Goal: Find contact information: Find contact information

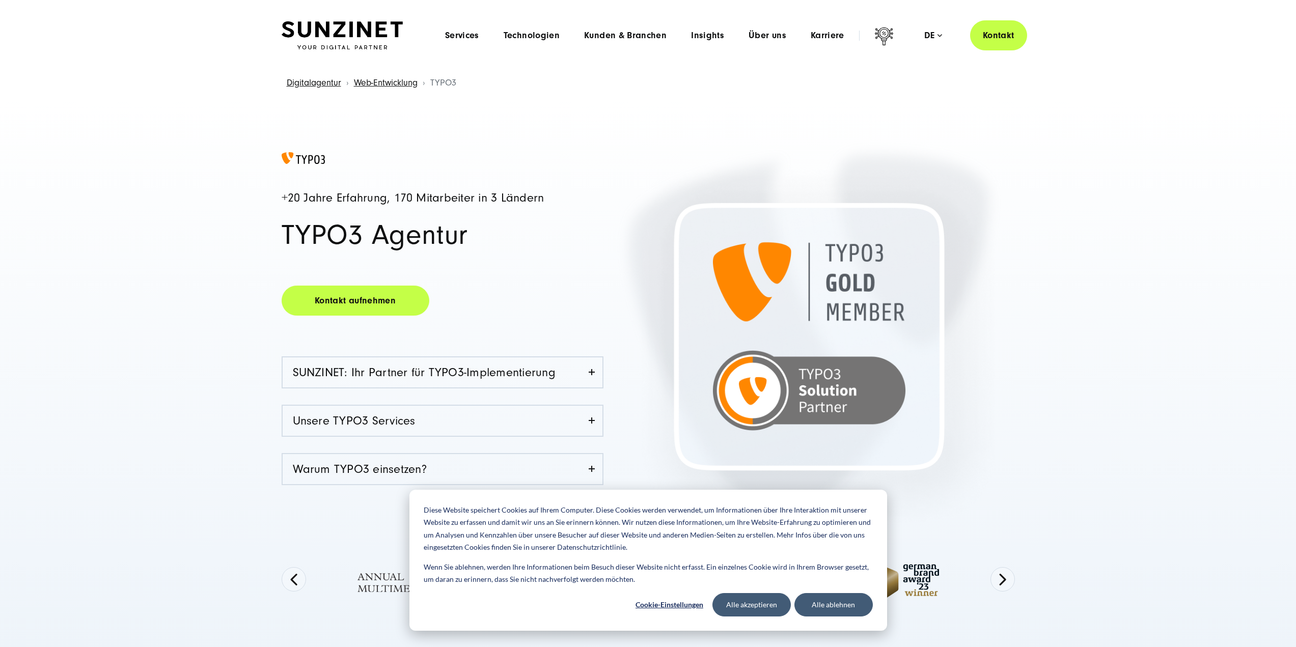
click at [344, 27] on img at bounding box center [342, 35] width 121 height 29
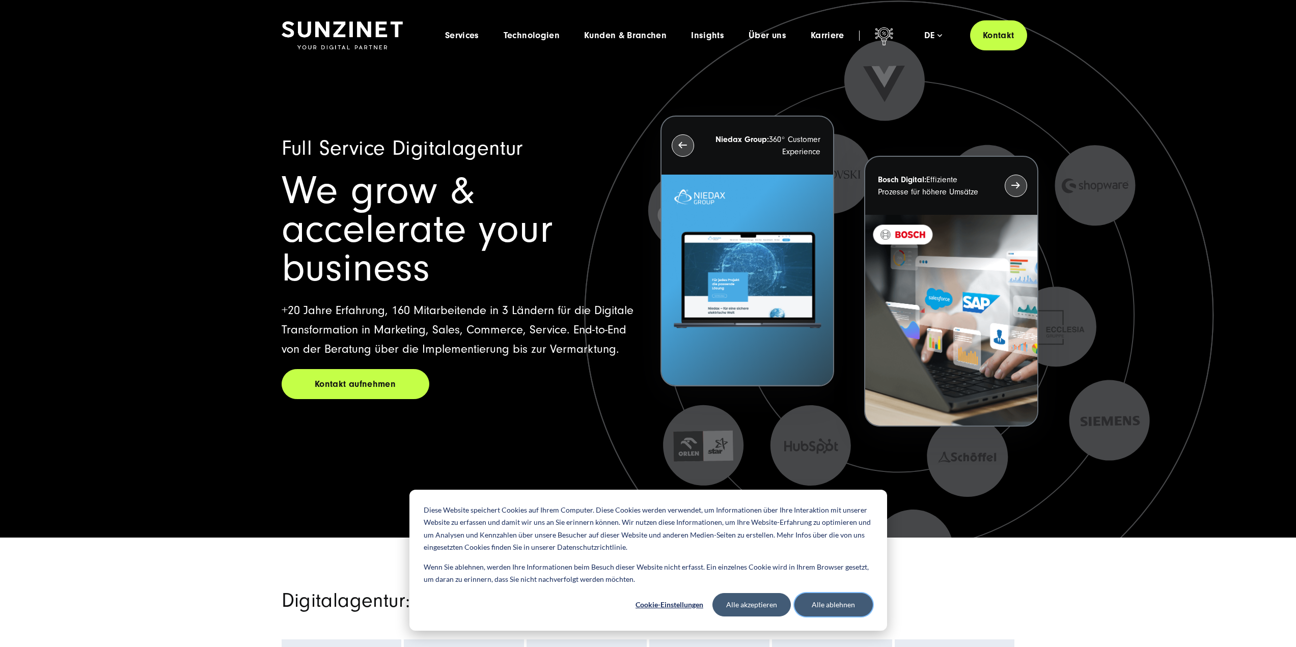
click at [819, 603] on button "Alle ablehnen" at bounding box center [833, 604] width 78 height 23
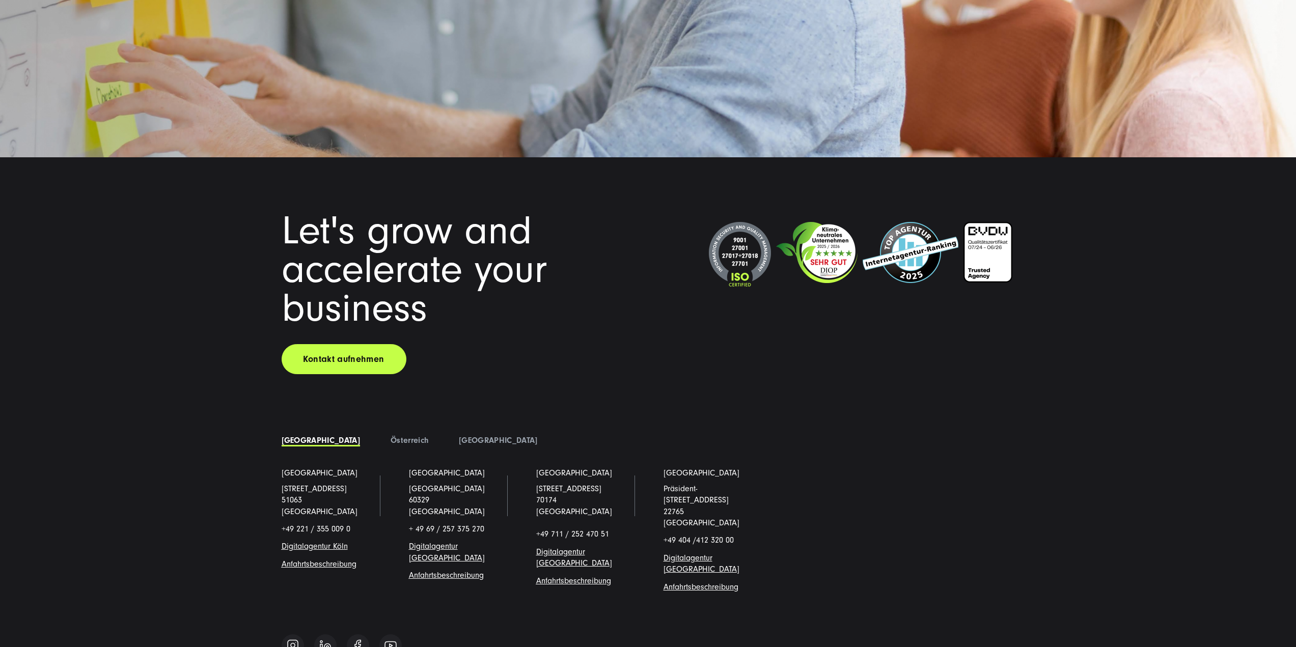
scroll to position [8891, 0]
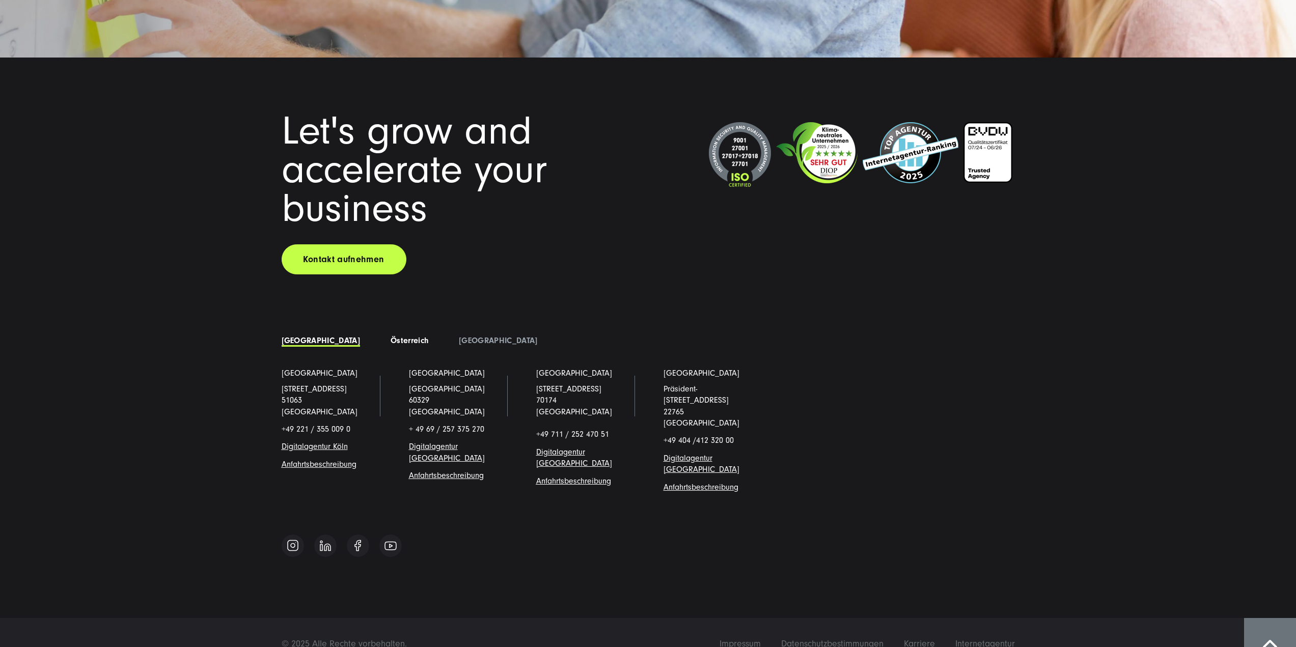
click at [391, 343] on link "Österreich" at bounding box center [410, 340] width 38 height 9
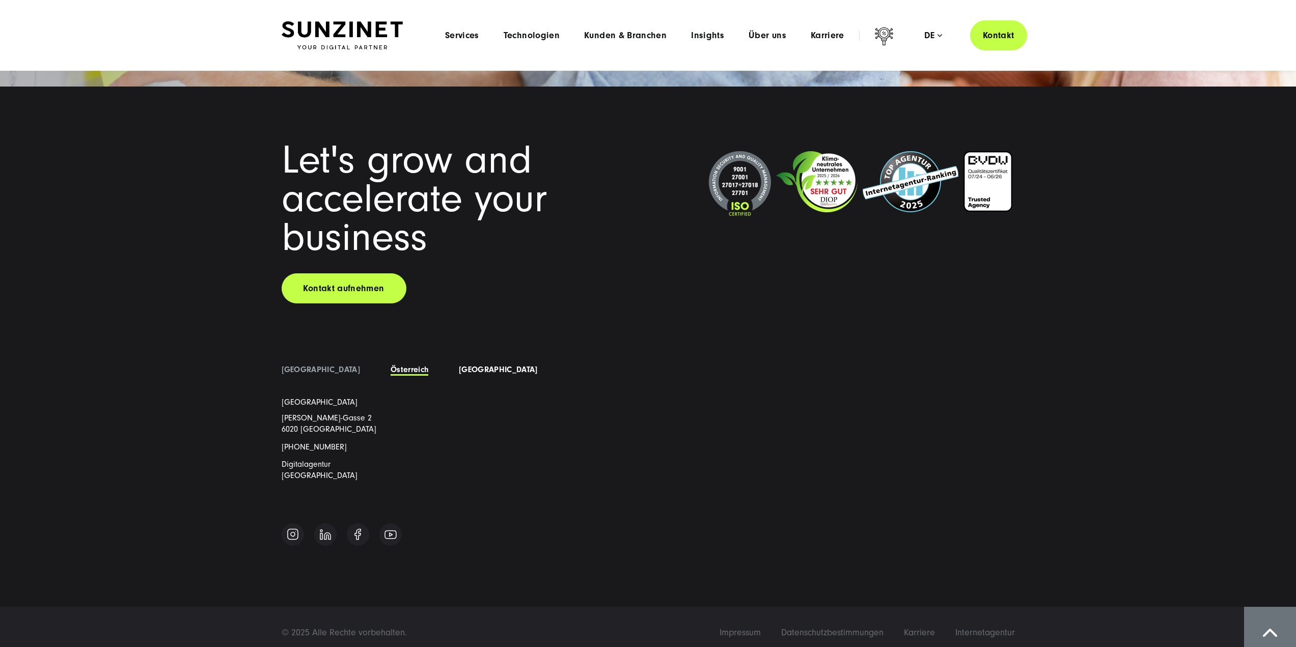
click at [459, 370] on link "[GEOGRAPHIC_DATA]" at bounding box center [498, 369] width 78 height 9
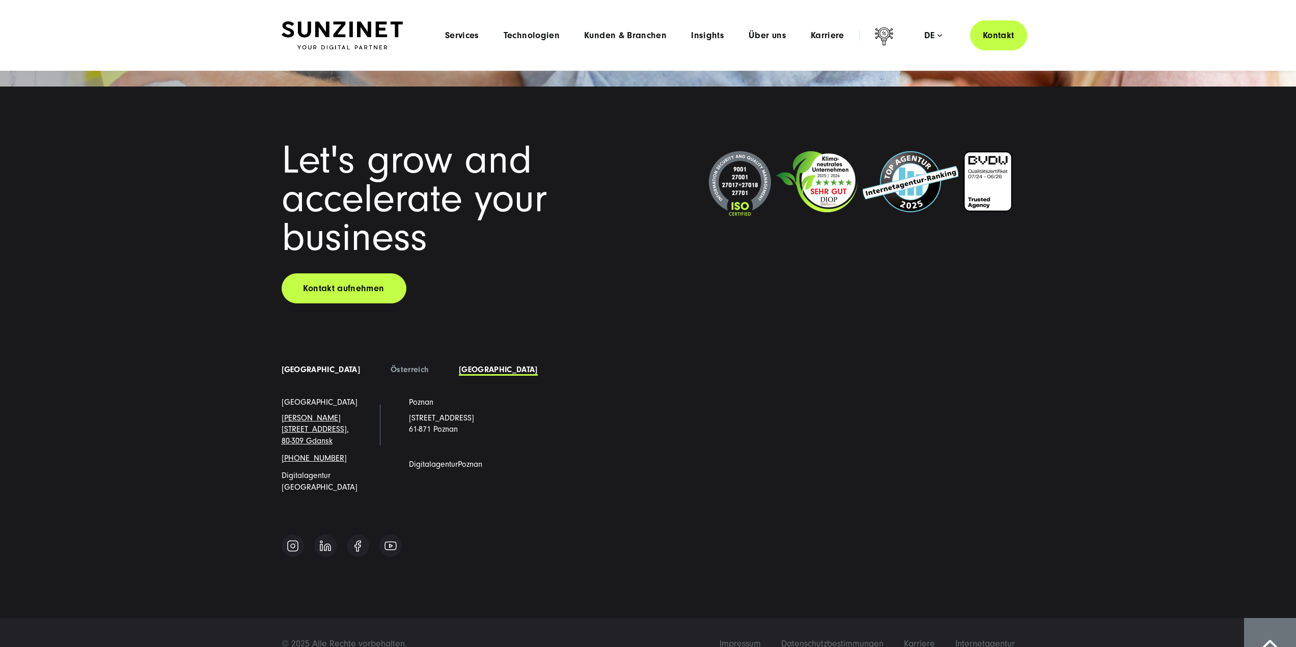
click at [324, 370] on link "[GEOGRAPHIC_DATA]" at bounding box center [321, 369] width 78 height 9
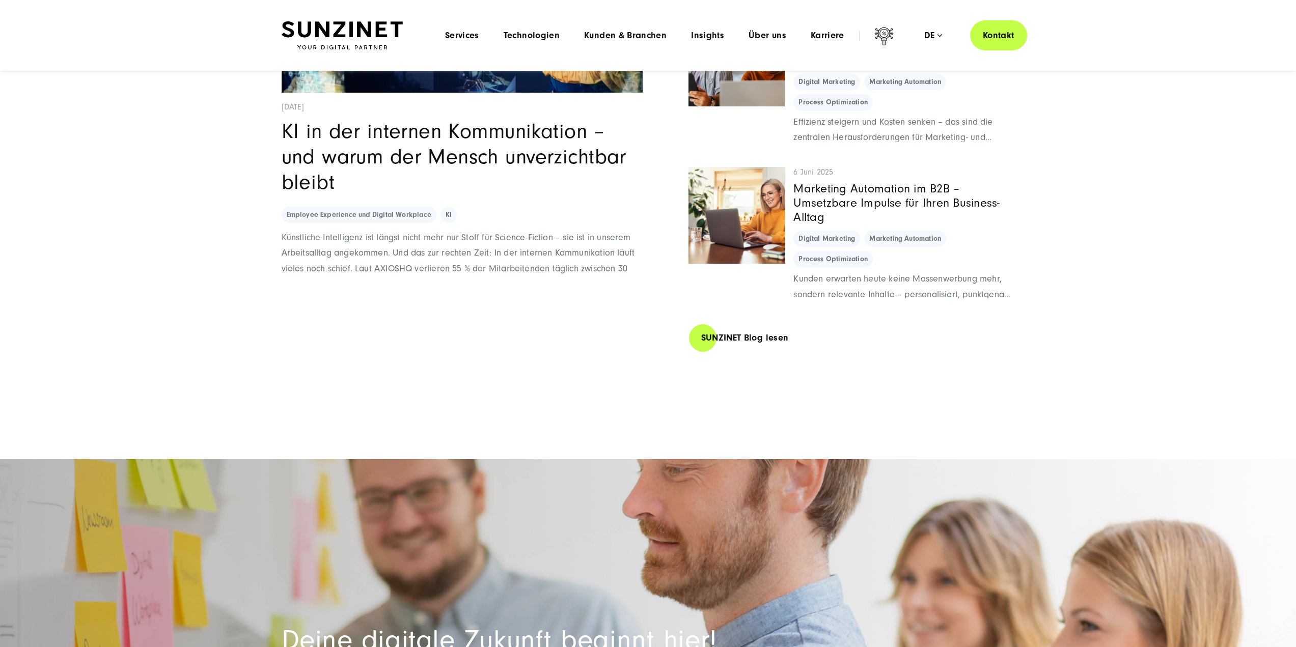
scroll to position [7945, 0]
